Goal: Task Accomplishment & Management: Manage account settings

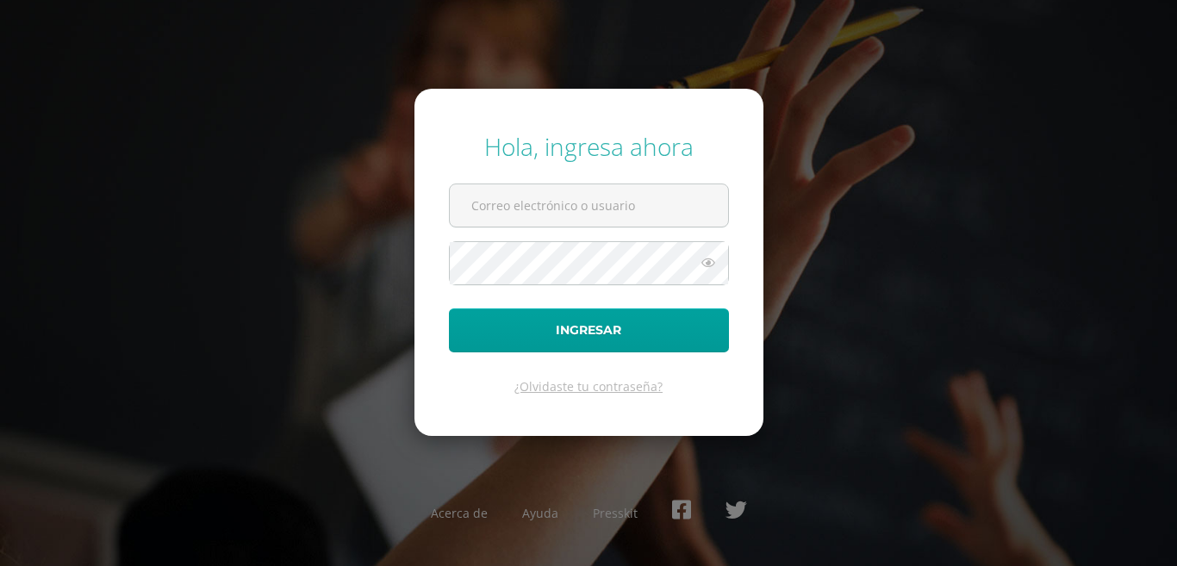
click at [624, 178] on form "Hola, ingresa ahora Ingresar ¿Olvidaste tu contraseña?" at bounding box center [588, 262] width 349 height 346
click at [625, 200] on input "text" at bounding box center [589, 205] width 278 height 42
type input "hugodavidsajajiccep@gmail.com"
click at [449, 308] on button "Ingresar" at bounding box center [589, 330] width 280 height 44
